Goal: Navigation & Orientation: Find specific page/section

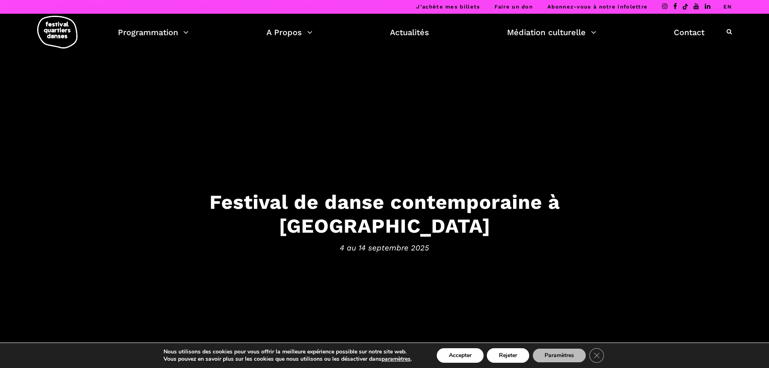
click at [732, 7] on link "EN" at bounding box center [728, 7] width 8 height 6
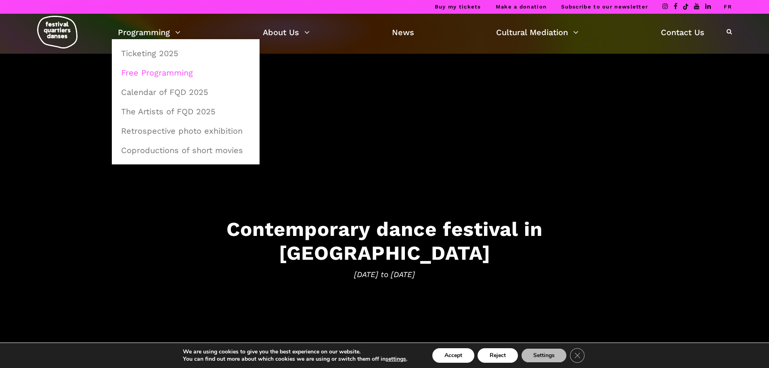
click at [166, 73] on link "Free Programming" at bounding box center [185, 72] width 139 height 19
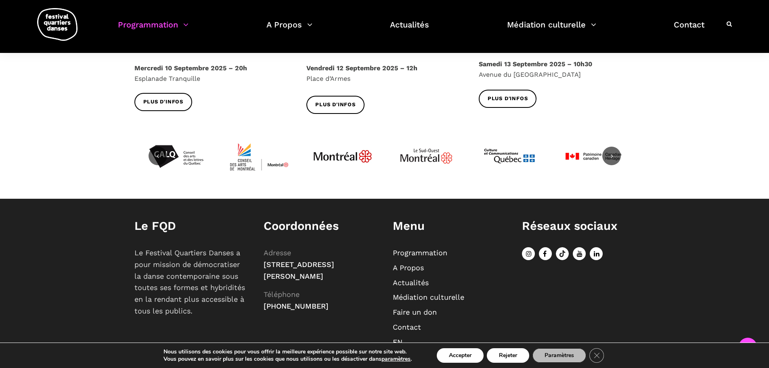
scroll to position [1065, 0]
